Goal: Check status: Check status

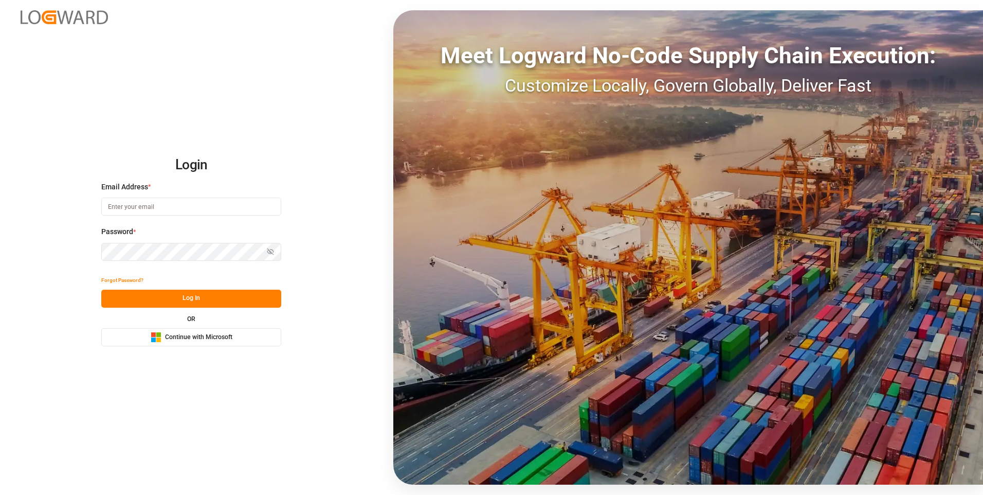
type input "julissa.then@leschaco.com"
click at [197, 297] on button "Log In" at bounding box center [191, 298] width 180 height 18
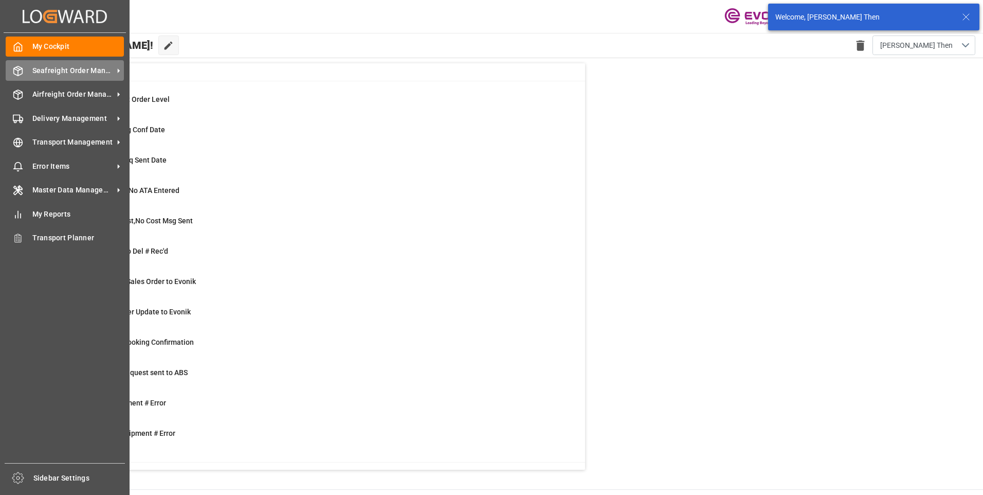
click at [34, 70] on span "Seafreight Order Management" at bounding box center [72, 70] width 81 height 11
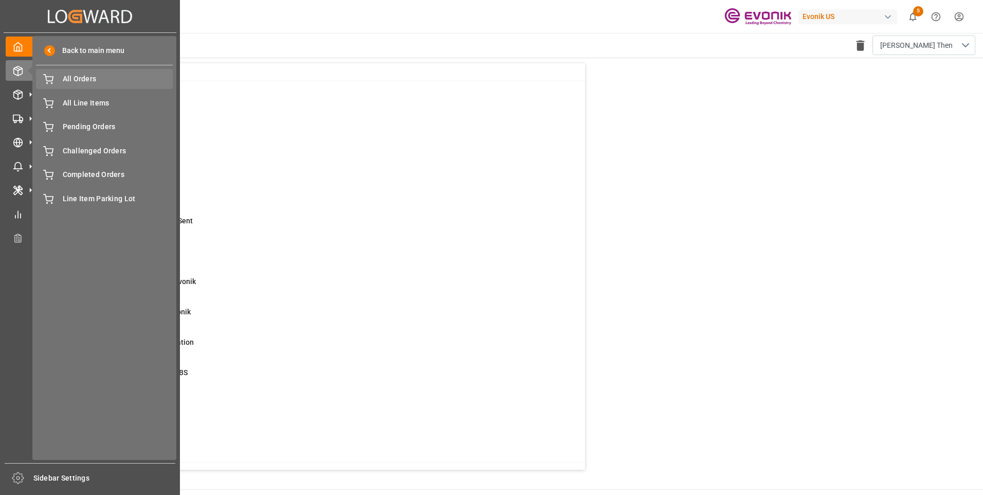
click at [77, 81] on span "All Orders" at bounding box center [118, 79] width 111 height 11
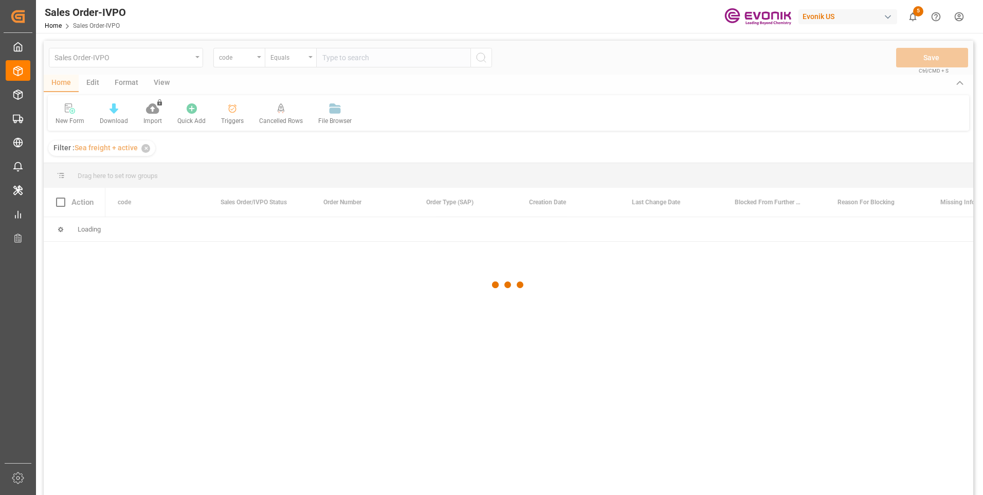
click at [256, 59] on div at bounding box center [508, 285] width 929 height 488
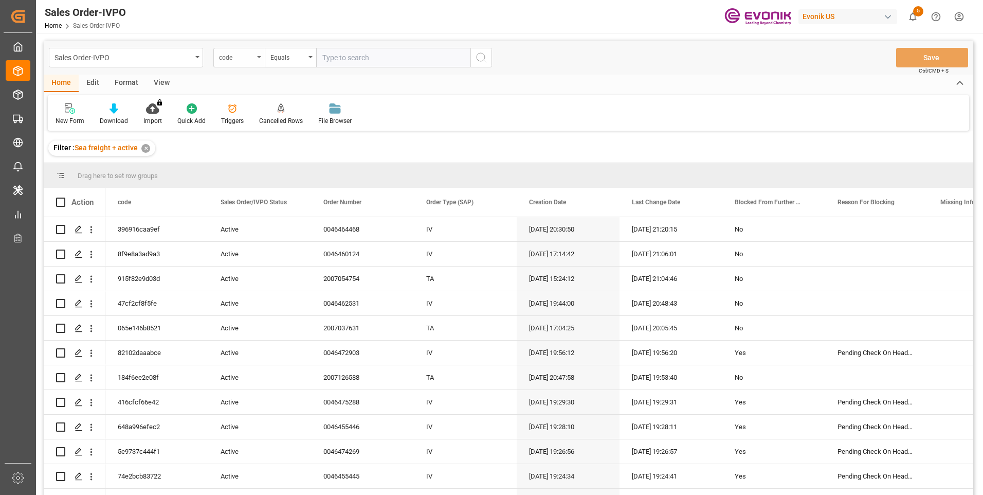
click at [255, 59] on div "code" at bounding box center [238, 58] width 51 height 20
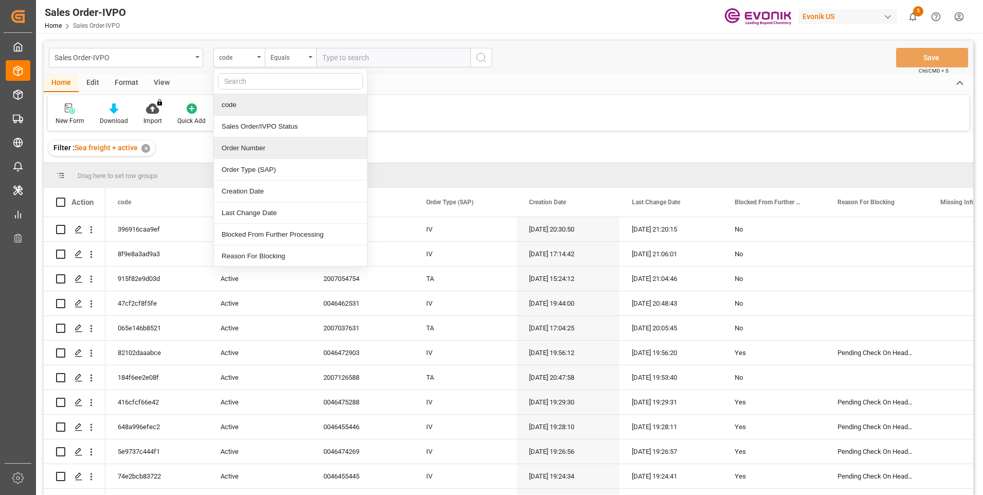
click at [249, 147] on div "Order Number" at bounding box center [290, 148] width 153 height 22
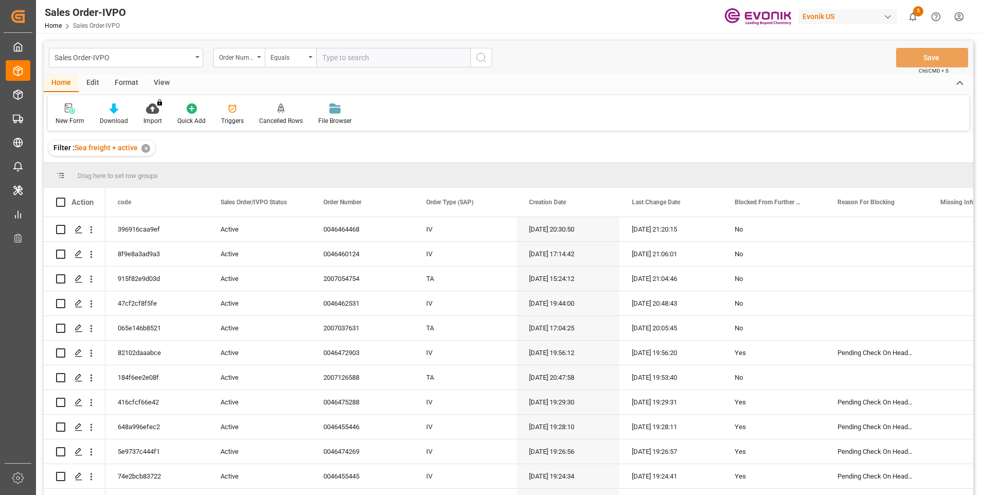
click at [376, 60] on input "text" at bounding box center [393, 58] width 154 height 20
paste input "0046471275"
type input "0046471275"
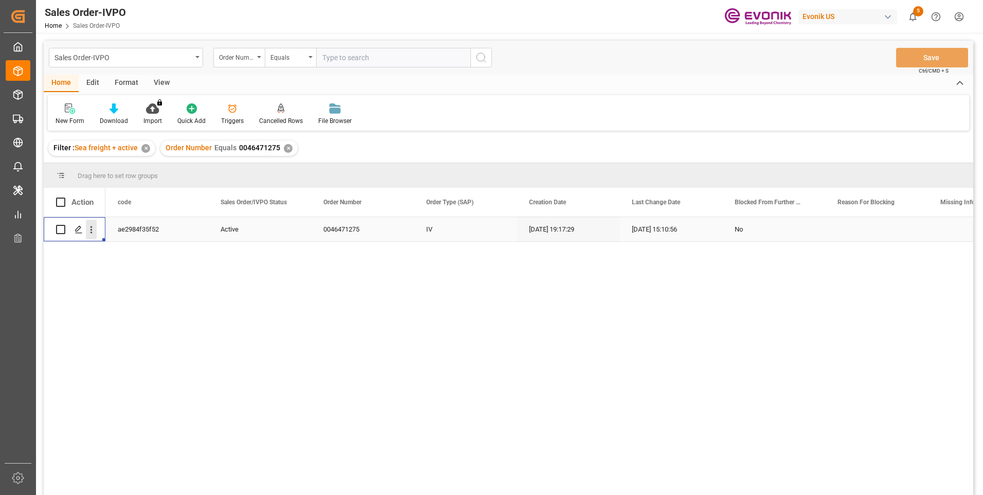
click at [90, 231] on icon "open menu" at bounding box center [91, 229] width 11 height 11
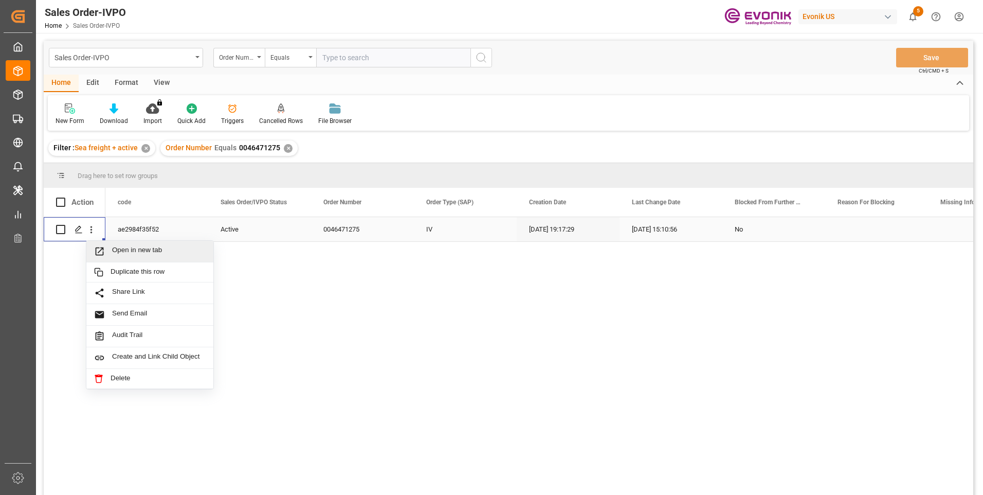
click at [126, 255] on span "Open in new tab" at bounding box center [159, 251] width 94 height 11
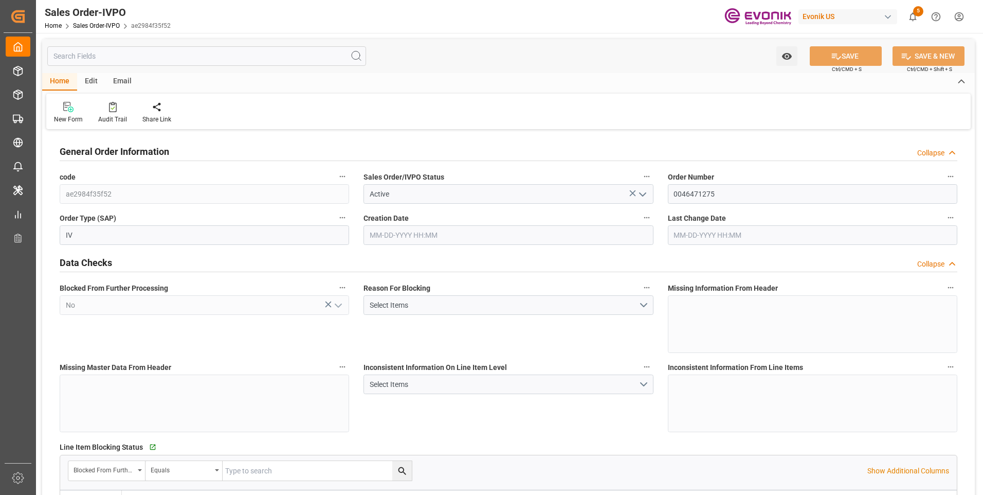
type input "BEANR"
type input "0"
type input "1"
type input "2"
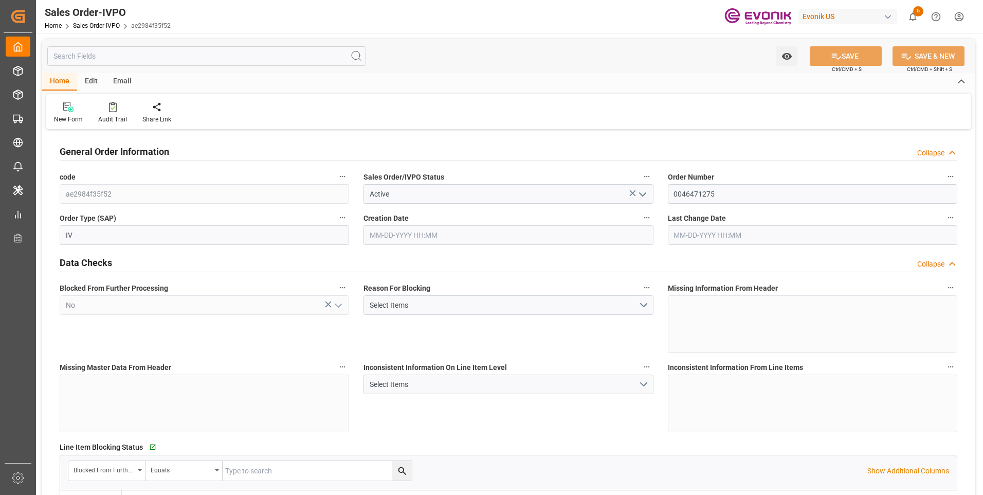
type input "21300"
type input "56.16"
type input "17000"
type input "30"
type input "09-25-2025 19:17"
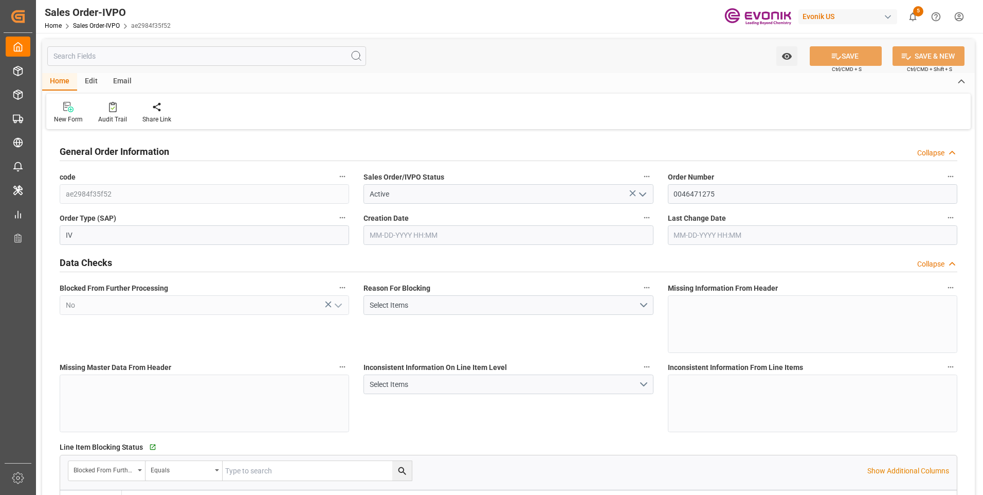
type input "10-06-2025 15:10"
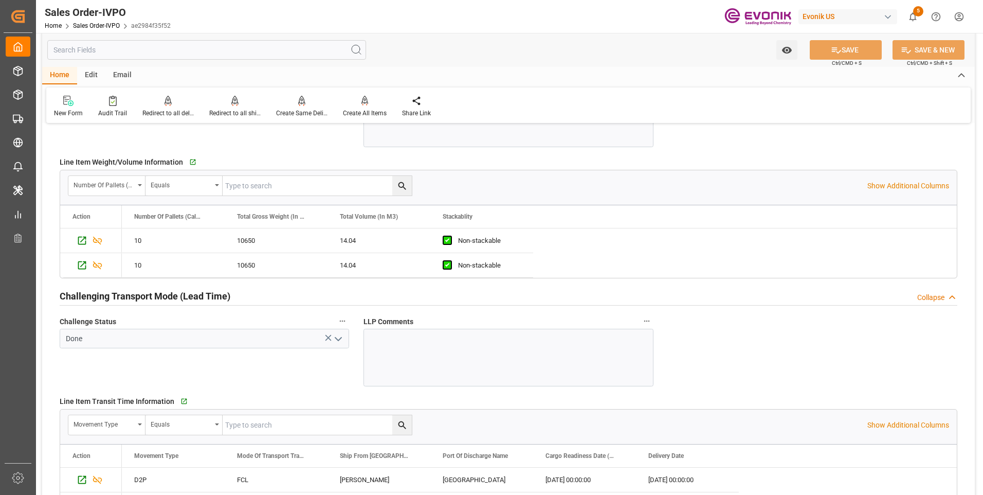
scroll to position [1645, 0]
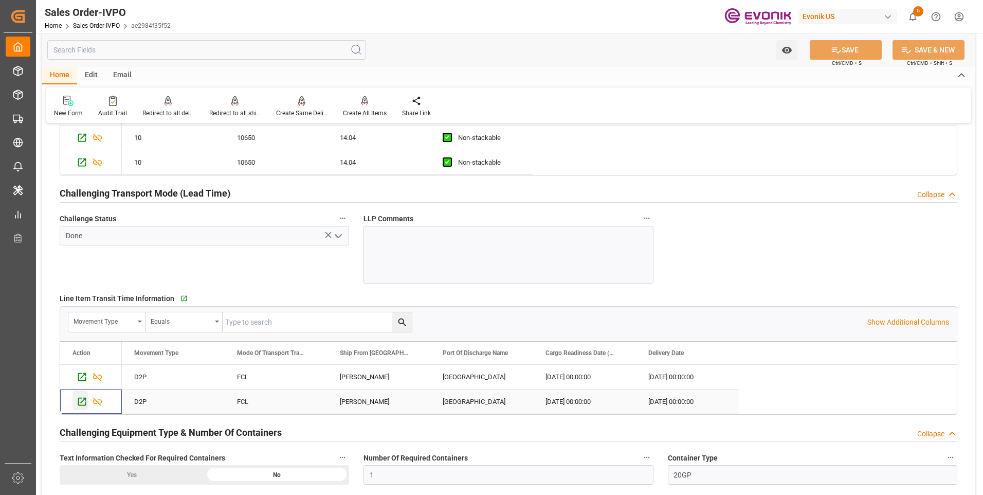
click at [82, 401] on icon "Press SPACE to select this row." at bounding box center [82, 401] width 11 height 11
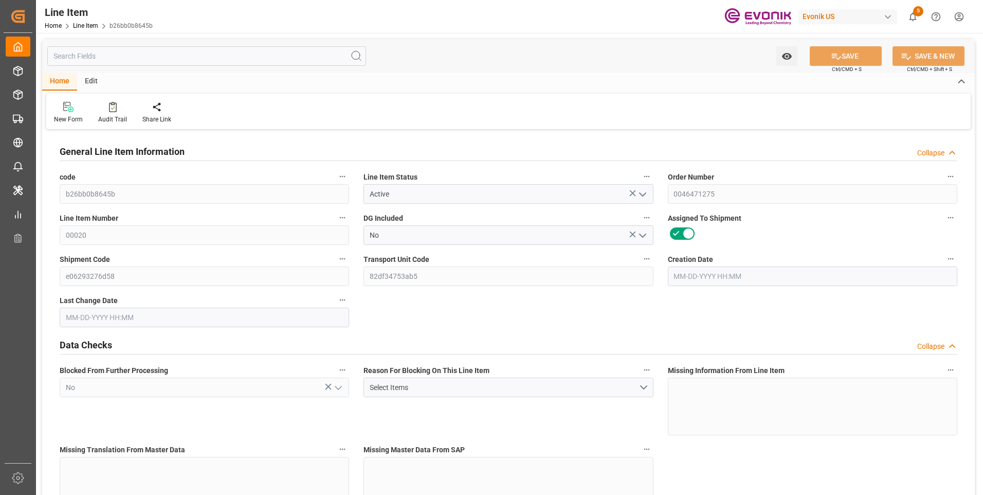
type input "10"
type input "10650"
type input "10000"
type input "14.04"
type input "10"
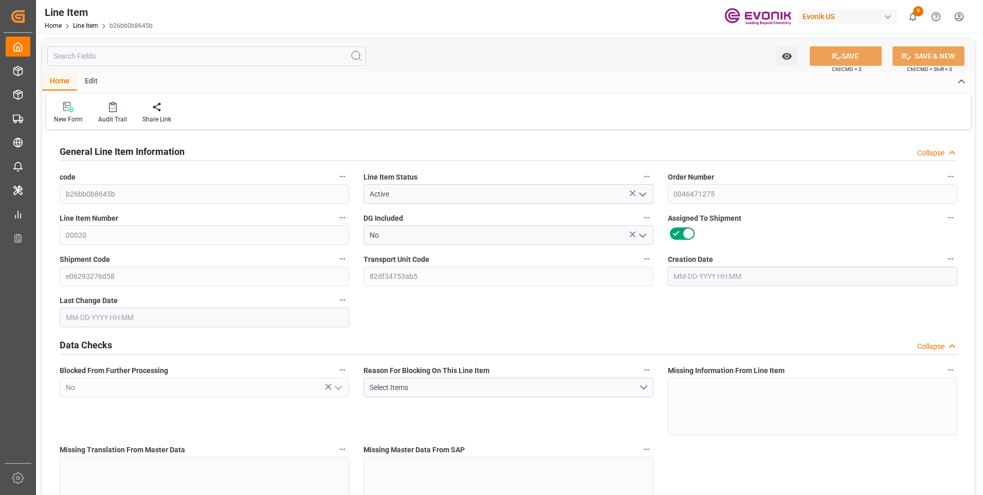
type input "86900"
type input "10"
type input "10650"
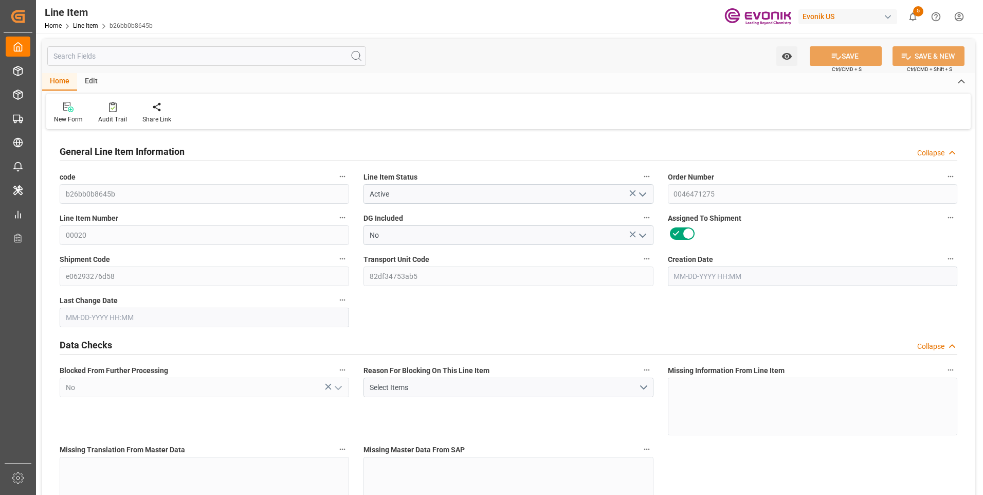
type input "10650"
type input "10000"
type input "14.04"
type input "14040"
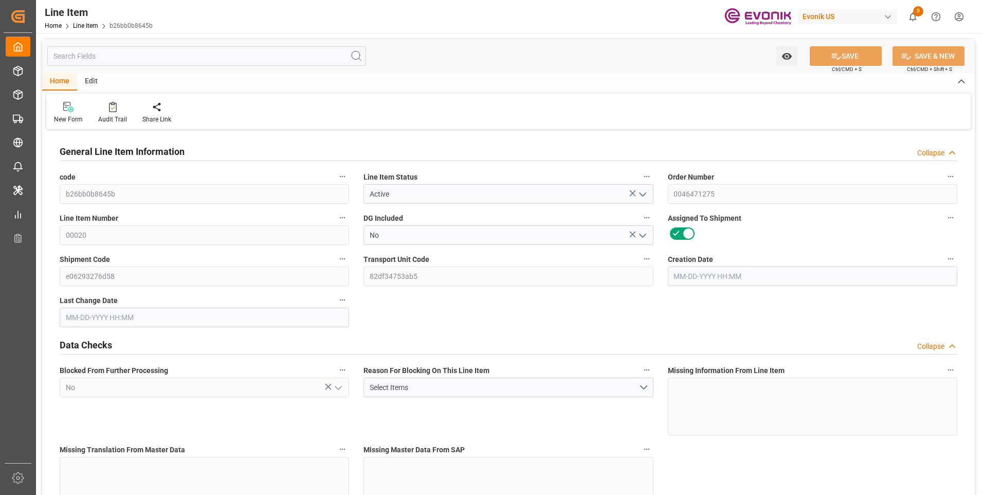
type input "10"
type input "10650"
type input "10000"
type input "14.04"
type input "[DATE] 18:24"
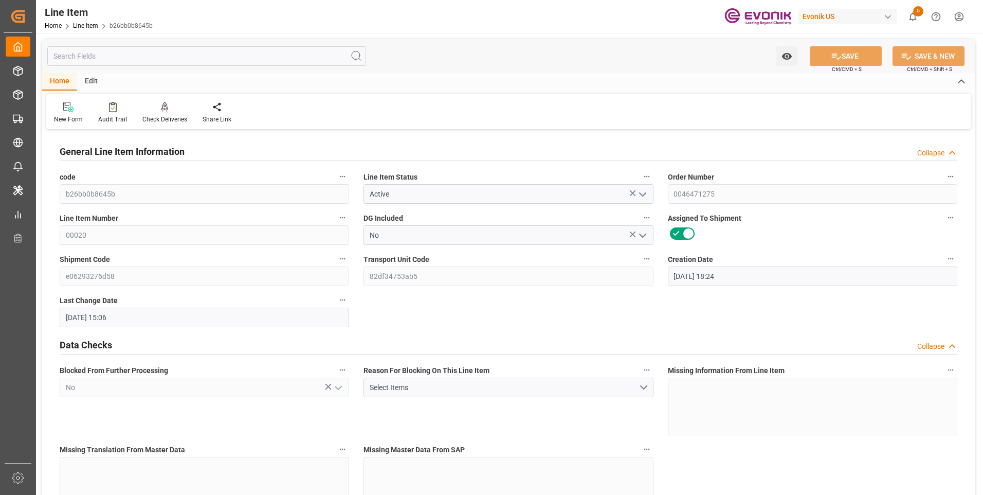
type input "[DATE] 15:06"
type input "[DATE]"
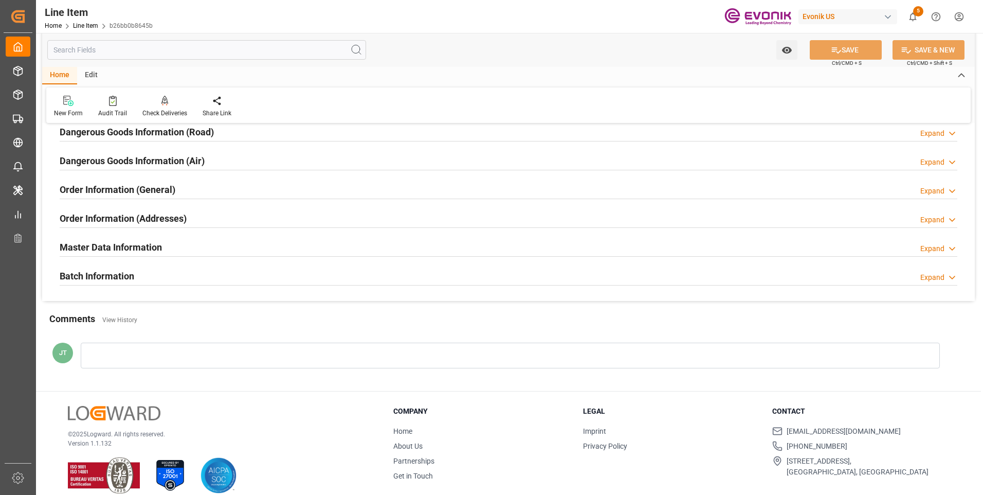
scroll to position [1285, 0]
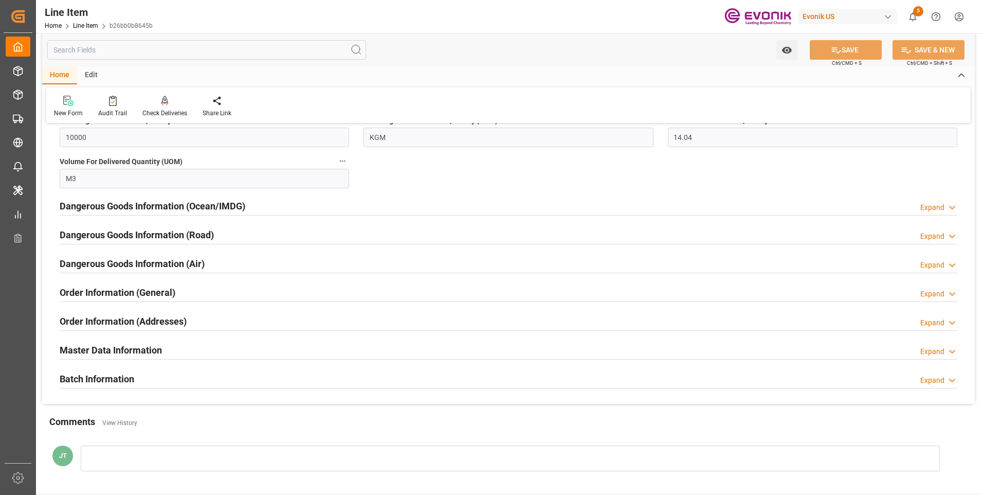
click at [165, 322] on h2 "Order Information (Addresses)" at bounding box center [123, 321] width 127 height 14
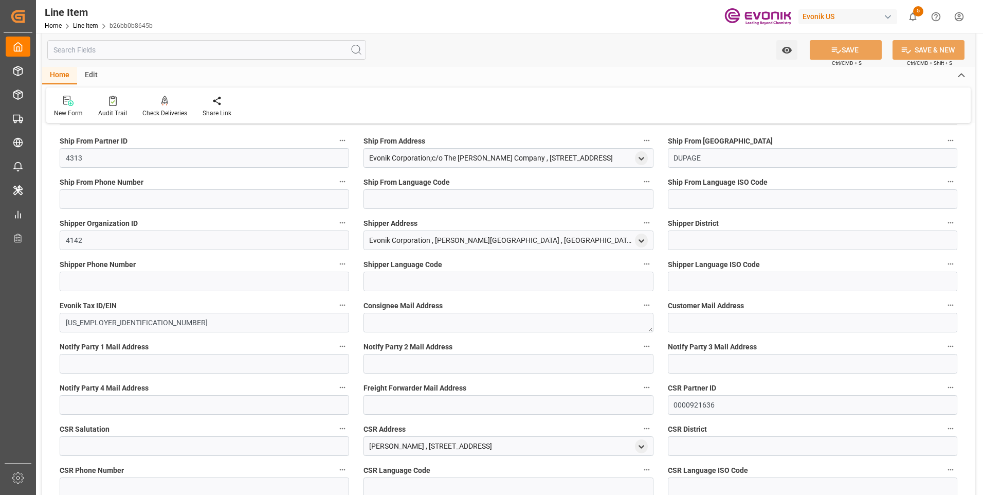
scroll to position [1439, 0]
